Goal: Navigation & Orientation: Find specific page/section

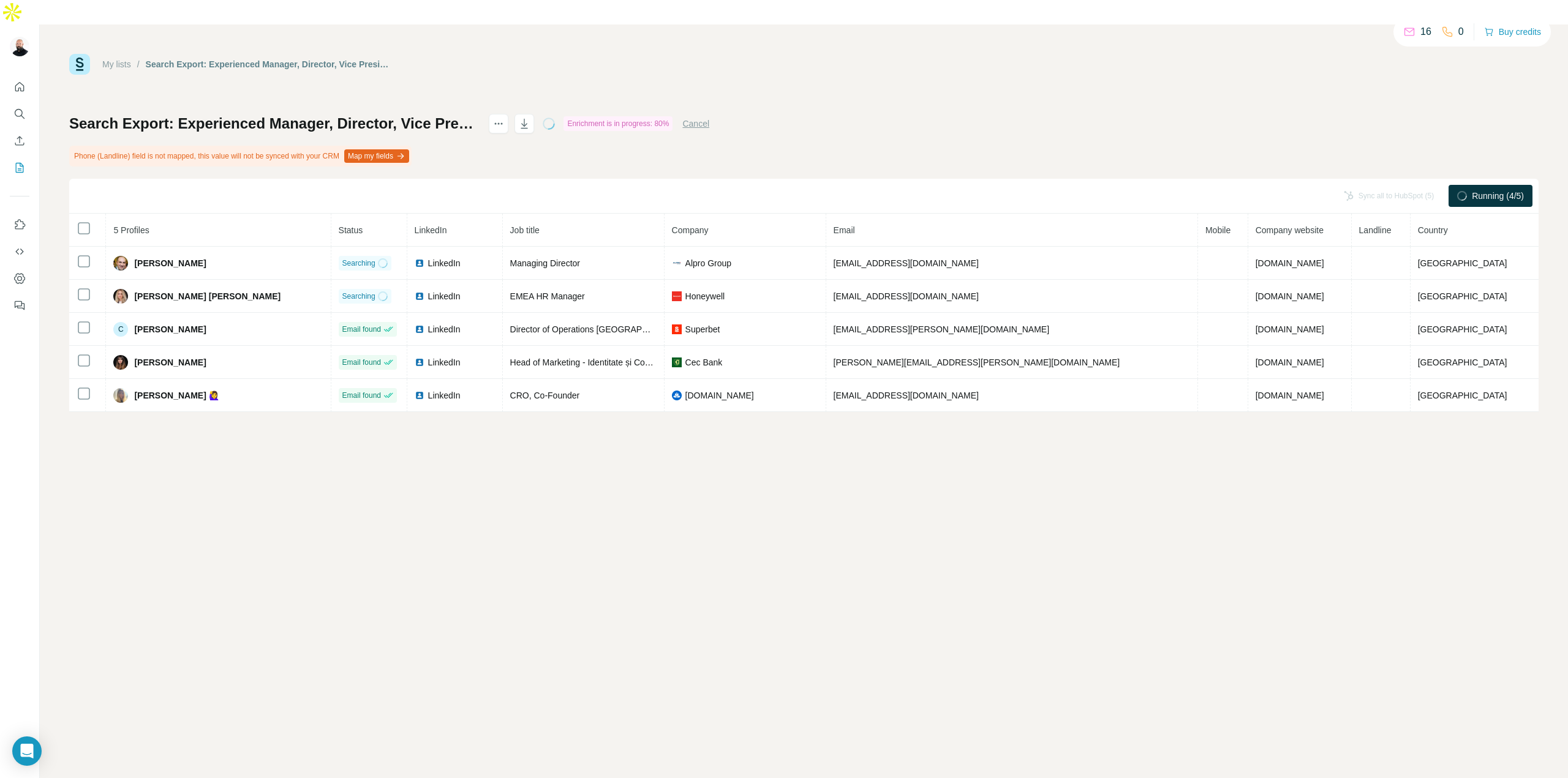
click at [113, 59] on link "My lists" at bounding box center [116, 64] width 29 height 10
